Goal: Transaction & Acquisition: Purchase product/service

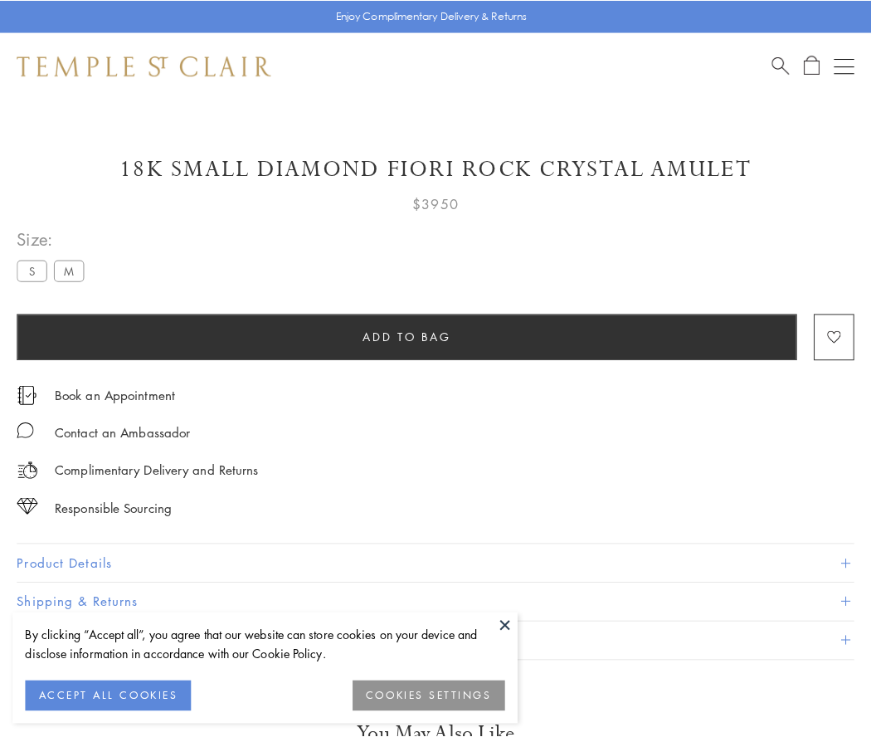
scroll to position [46, 0]
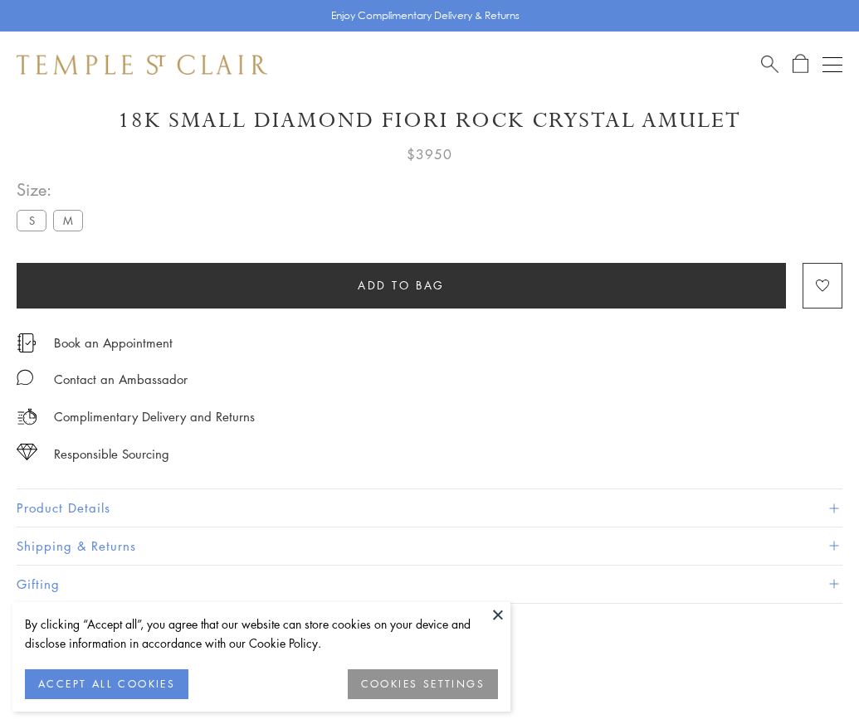
click at [401, 285] on span "Add to bag" at bounding box center [401, 285] width 87 height 18
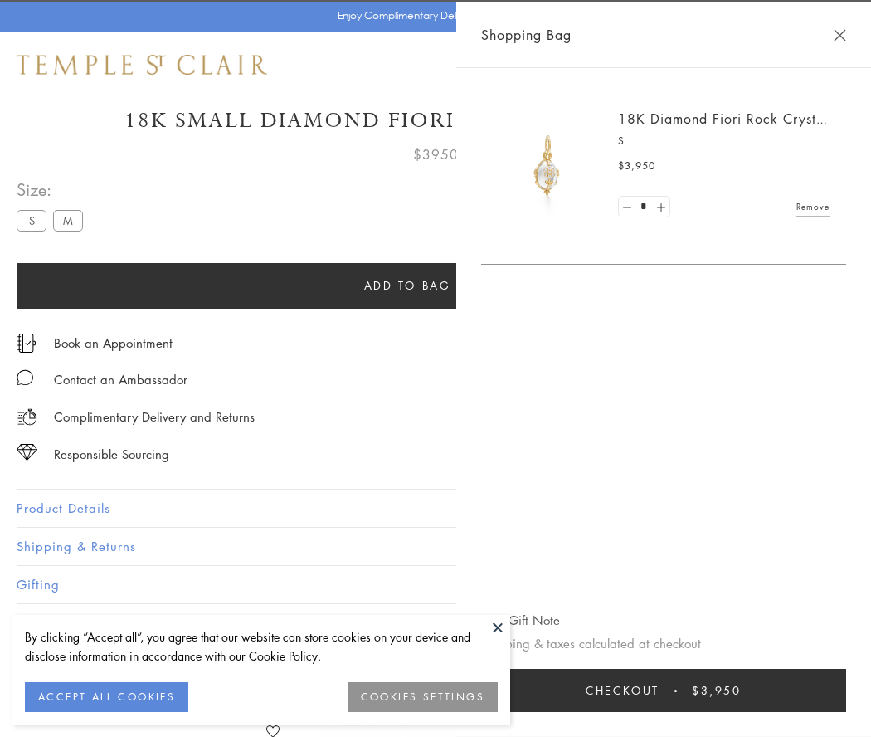
click at [664, 690] on button "Checkout $3,950" at bounding box center [663, 690] width 365 height 43
